Goal: Transaction & Acquisition: Purchase product/service

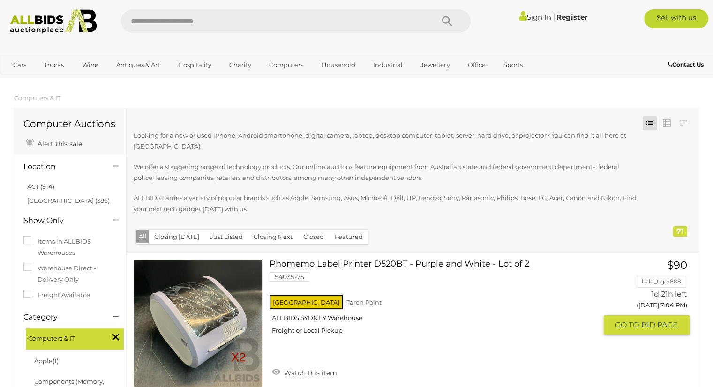
click at [522, 342] on div "NSW Taren Point ALLBIDS SYDNEY Warehouse Freight or Local Pickup" at bounding box center [433, 318] width 327 height 48
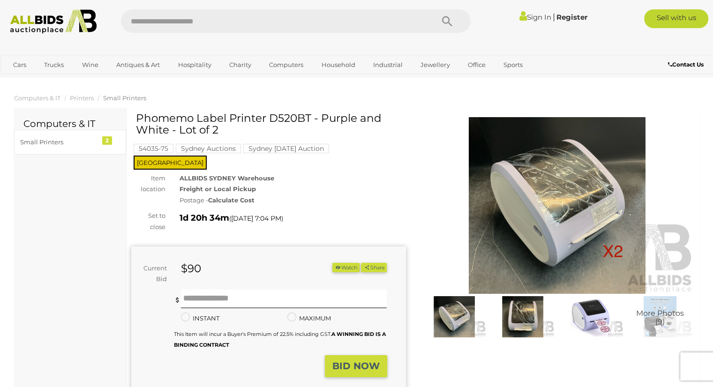
click at [531, 18] on link "Sign In" at bounding box center [535, 17] width 32 height 9
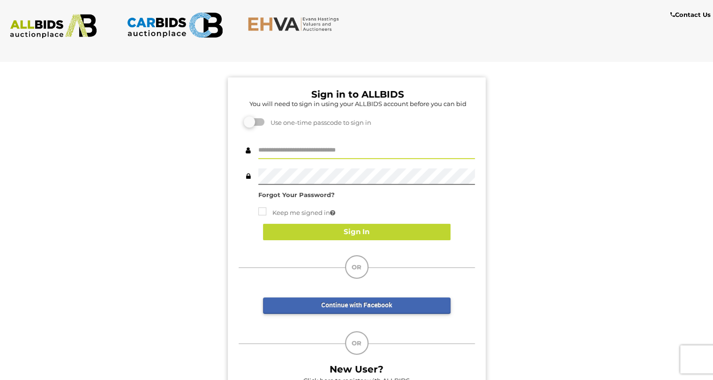
click at [304, 151] on input "text" at bounding box center [366, 151] width 217 height 16
paste input "********"
type input "********"
click at [674, 182] on div "Sign in to ALLBIDS You will need to sign in using your ALLBIDS account before y…" at bounding box center [356, 231] width 727 height 351
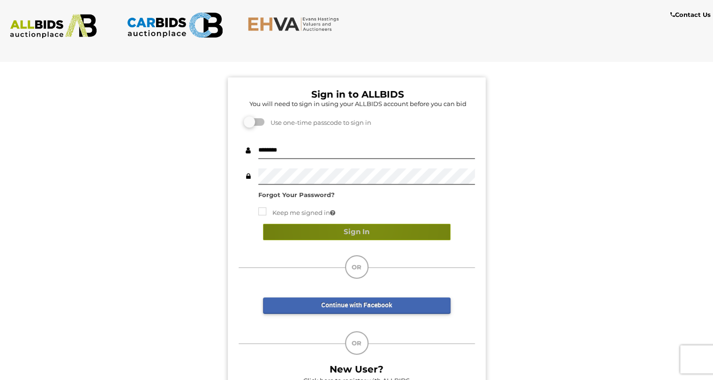
click at [373, 227] on button "Sign In" at bounding box center [357, 232] width 188 height 16
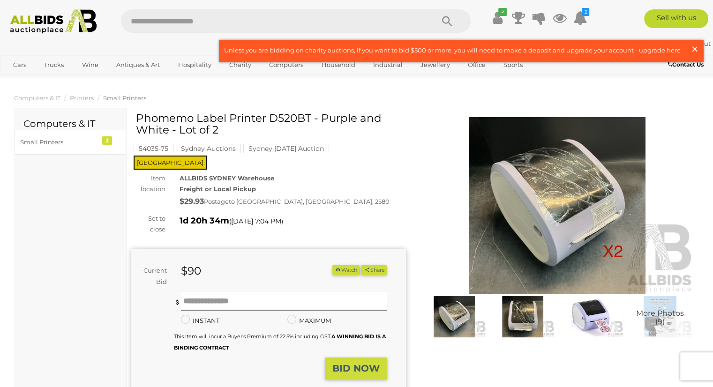
click at [692, 53] on span "×" at bounding box center [695, 49] width 8 height 18
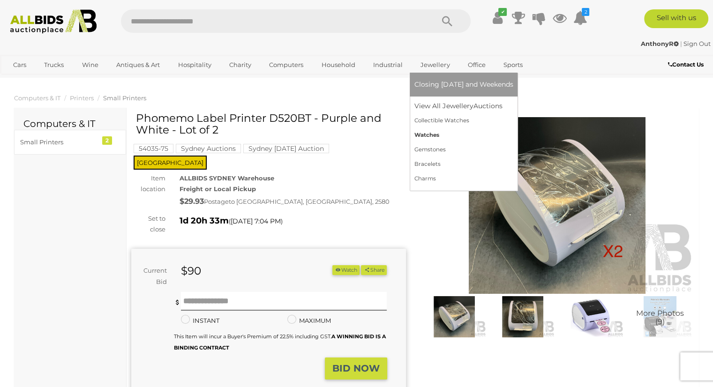
click at [434, 132] on link "Watches" at bounding box center [463, 135] width 98 height 15
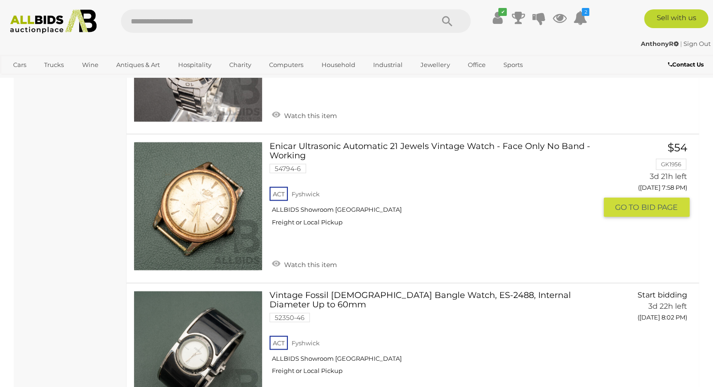
scroll to position [5720, 0]
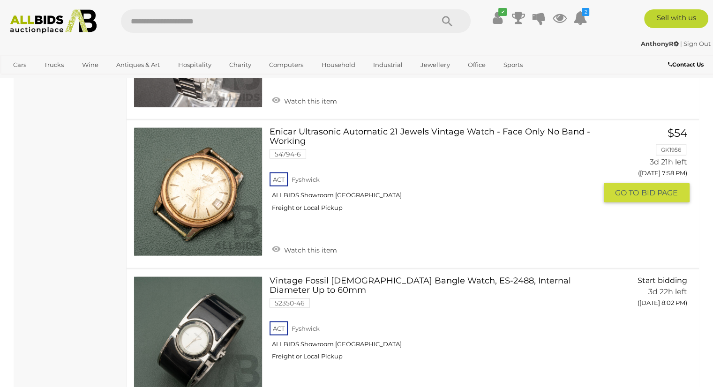
click at [363, 128] on link "Enicar Ultrasonic Automatic 21 Jewels Vintage Watch - Face Only No Band - Worki…" at bounding box center [437, 173] width 320 height 91
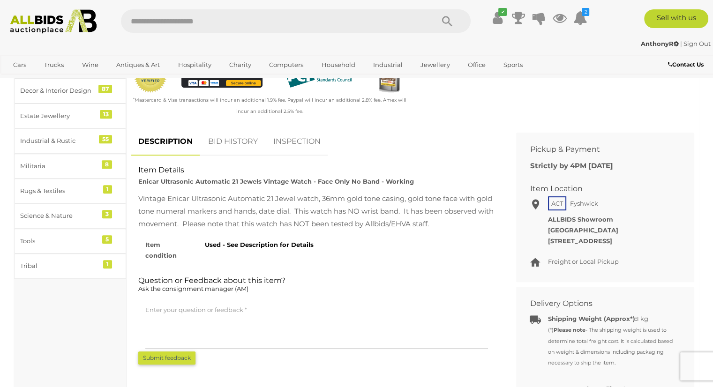
scroll to position [328, 0]
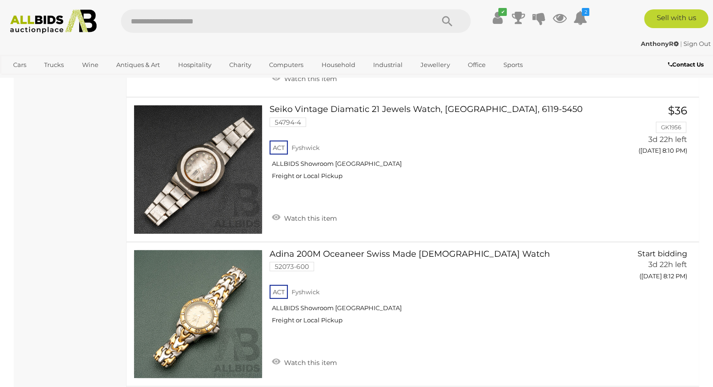
scroll to position [6448, 0]
